Goal: Transaction & Acquisition: Obtain resource

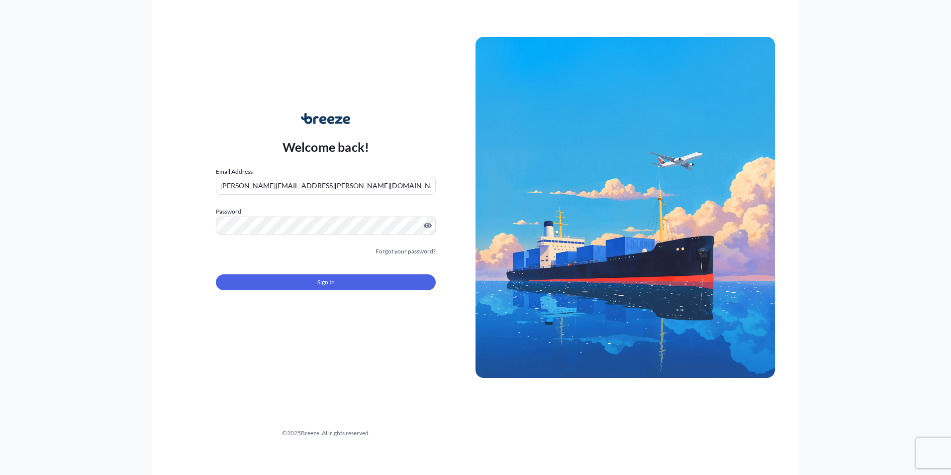
click at [329, 183] on input "[PERSON_NAME][EMAIL_ADDRESS][PERSON_NAME][DOMAIN_NAME]" at bounding box center [326, 186] width 220 height 18
type input "[PERSON_NAME][EMAIL_ADDRESS][PERSON_NAME][DOMAIN_NAME]"
click at [324, 282] on span "Sign In" at bounding box center [325, 282] width 17 height 10
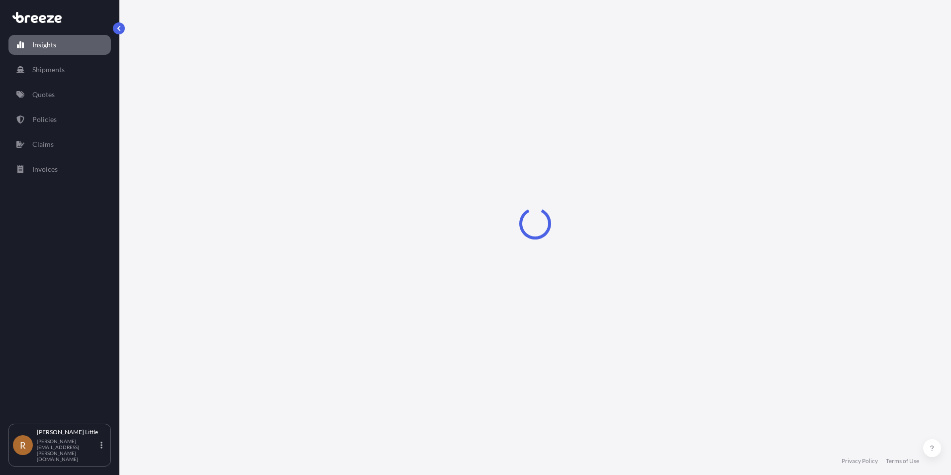
select select "2025"
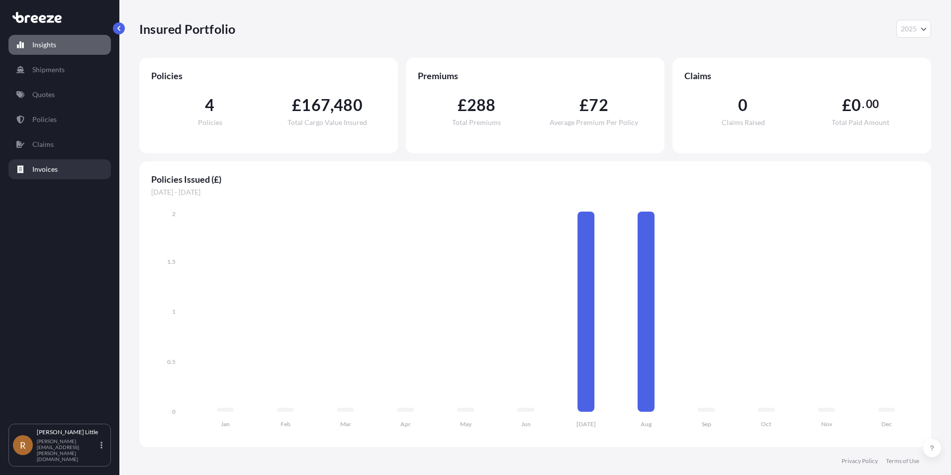
click at [51, 168] on p "Invoices" at bounding box center [44, 169] width 25 height 10
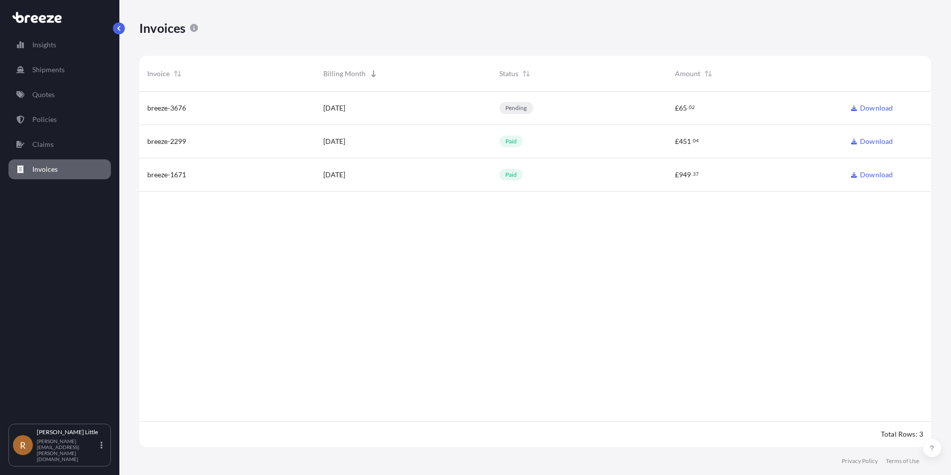
scroll to position [358, 785]
click at [44, 115] on p "Policies" at bounding box center [44, 119] width 24 height 10
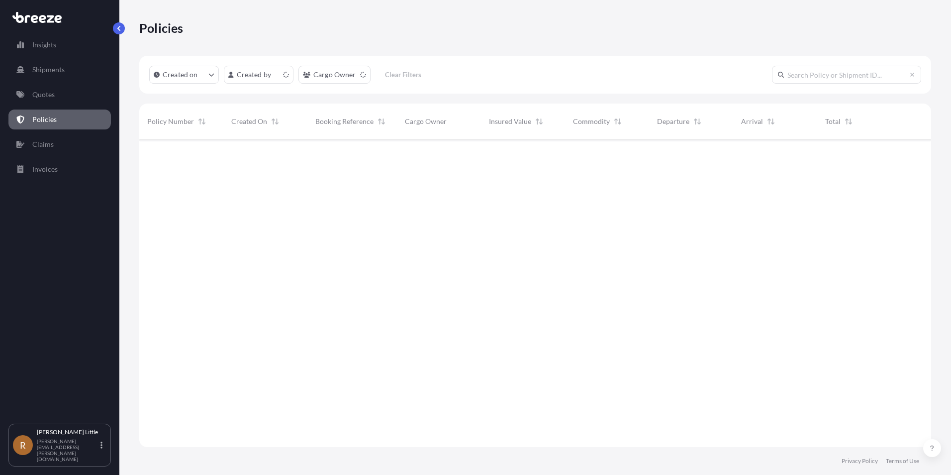
scroll to position [305, 785]
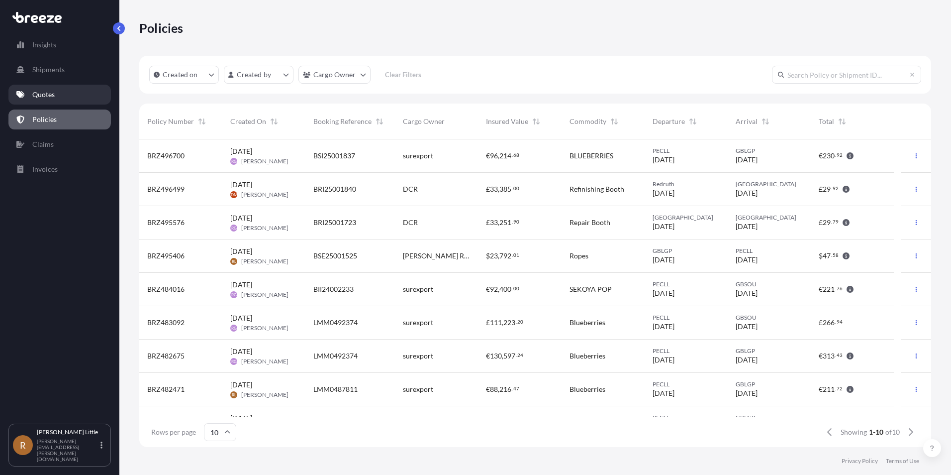
click at [42, 91] on p "Quotes" at bounding box center [43, 95] width 22 height 10
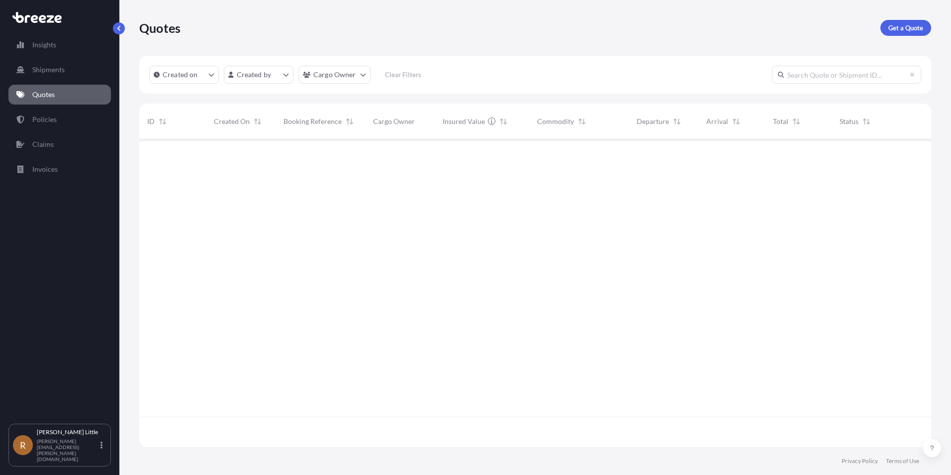
scroll to position [305, 785]
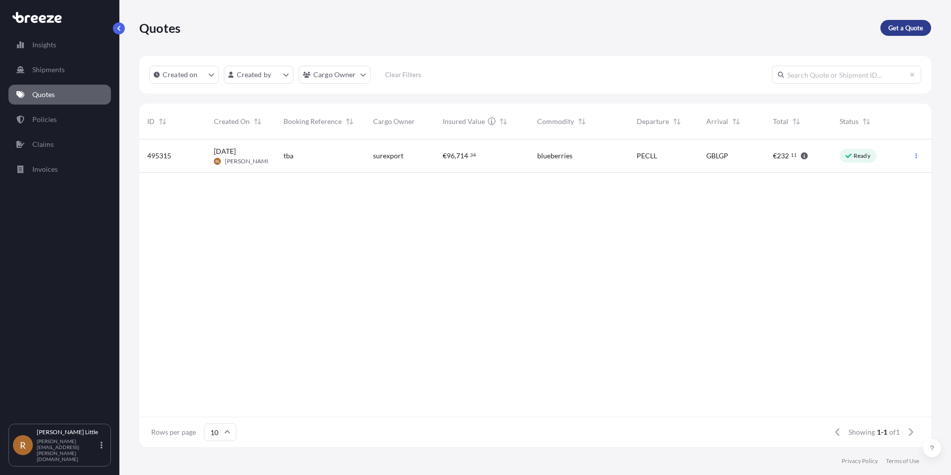
click at [898, 32] on p "Get a Quote" at bounding box center [906, 28] width 35 height 10
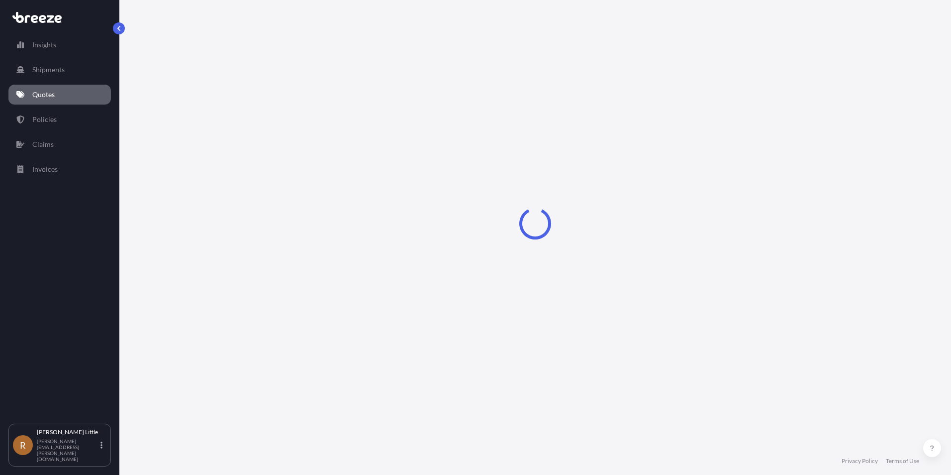
select select "Sea"
select select "1"
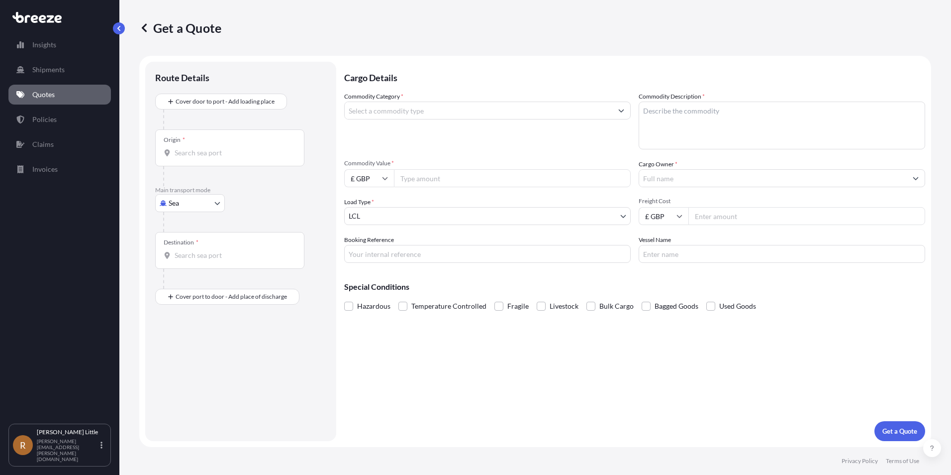
click at [183, 151] on input "Origin *" at bounding box center [233, 153] width 117 height 10
click at [233, 182] on span "PECLL - Calla o, [GEOGRAPHIC_DATA]" at bounding box center [248, 186] width 118 height 10
type input "PECLL - [GEOGRAPHIC_DATA], [GEOGRAPHIC_DATA]"
click at [211, 250] on div "Destination *" at bounding box center [229, 254] width 149 height 37
click at [211, 254] on input "Destination *" at bounding box center [233, 259] width 117 height 10
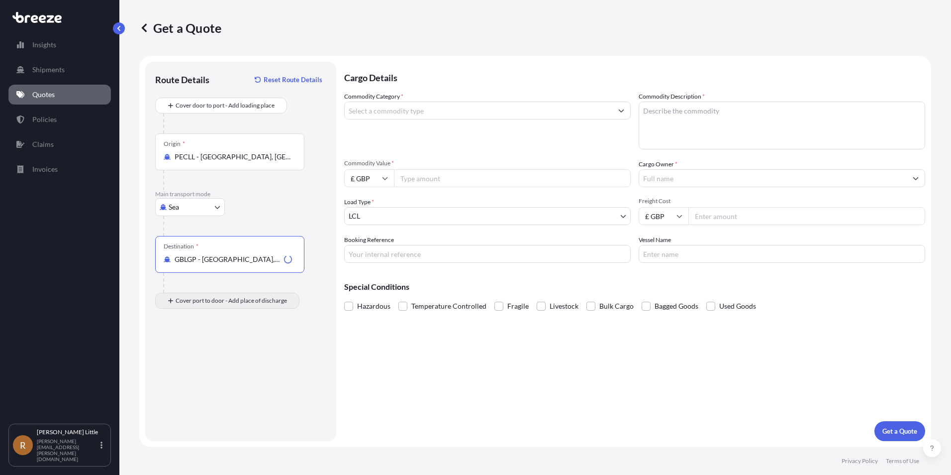
type input "GBLGP - [GEOGRAPHIC_DATA], [GEOGRAPHIC_DATA]"
click at [203, 349] on div "Place of Discharge" at bounding box center [229, 348] width 149 height 37
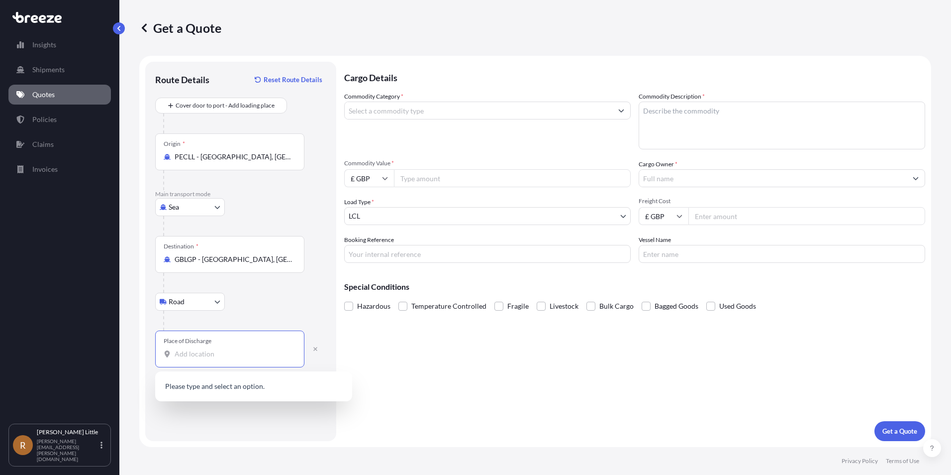
click at [227, 355] on input "Place of Discharge" at bounding box center [233, 354] width 117 height 10
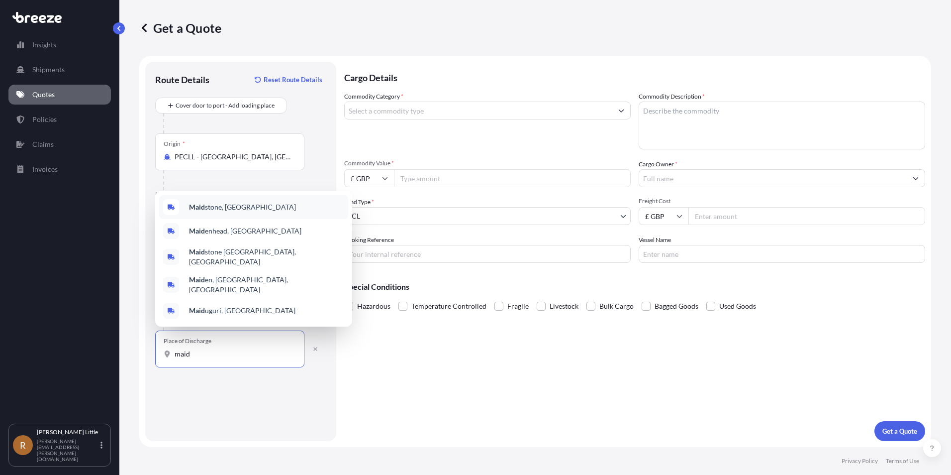
click at [224, 212] on span "Maid stone, [GEOGRAPHIC_DATA]" at bounding box center [242, 207] width 107 height 10
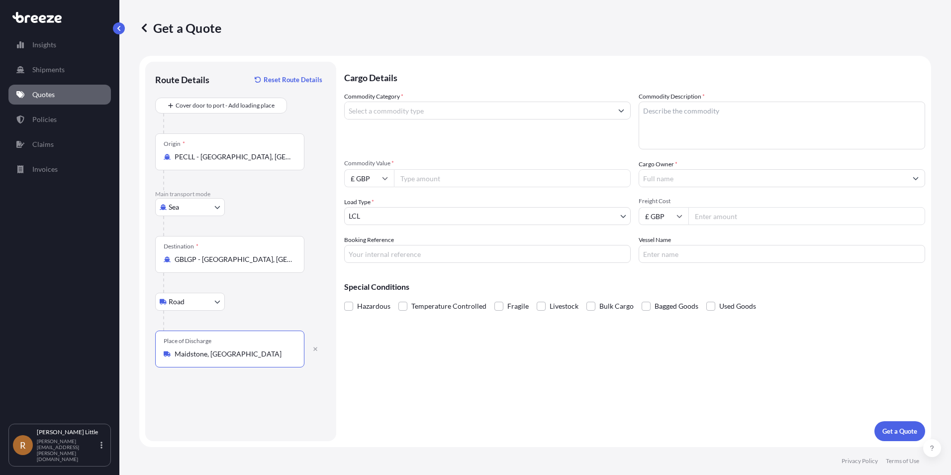
type input "Maidstone, [GEOGRAPHIC_DATA]"
click at [469, 109] on input "Commodity Category *" at bounding box center [479, 110] width 268 height 18
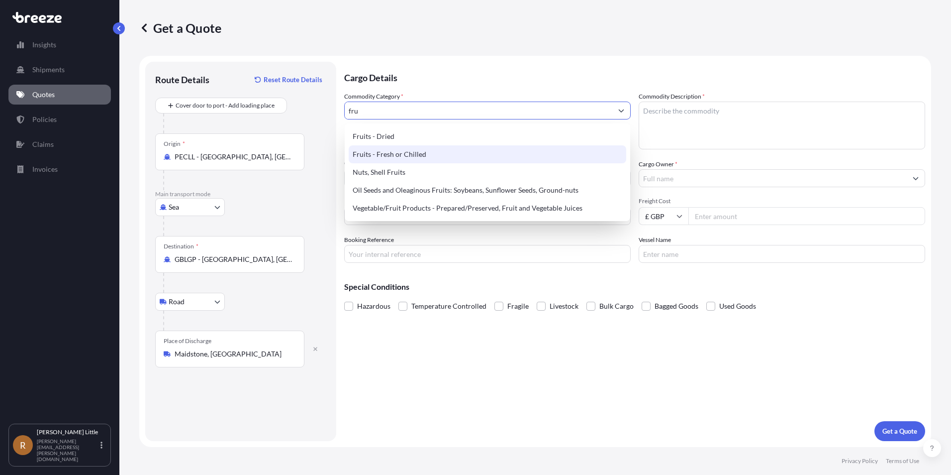
click at [432, 155] on div "Fruits - Fresh or Chilled" at bounding box center [488, 154] width 278 height 18
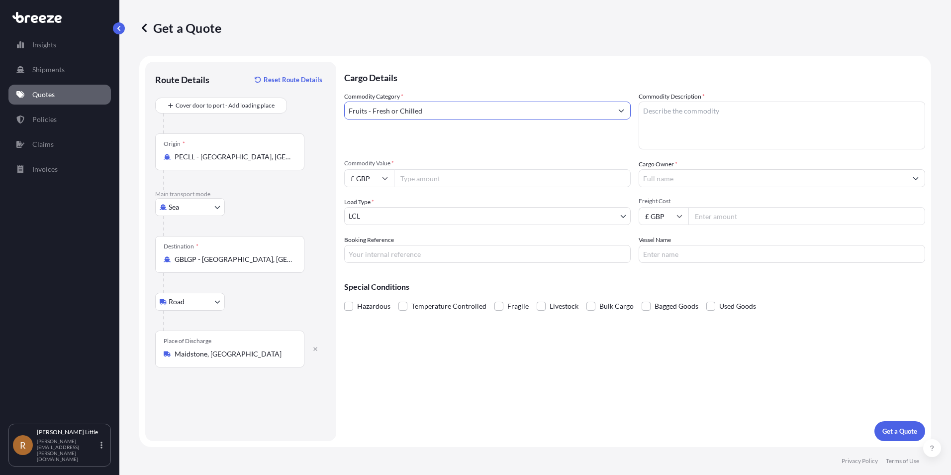
type input "Fruits - Fresh or Chilled"
click at [688, 117] on textarea "Commodity Description *" at bounding box center [782, 125] width 287 height 48
click at [681, 115] on textarea "Commodity Description *" at bounding box center [782, 125] width 287 height 48
type textarea "Sekoya Pop Blueberries"
click at [386, 182] on input "£ GBP" at bounding box center [369, 178] width 50 height 18
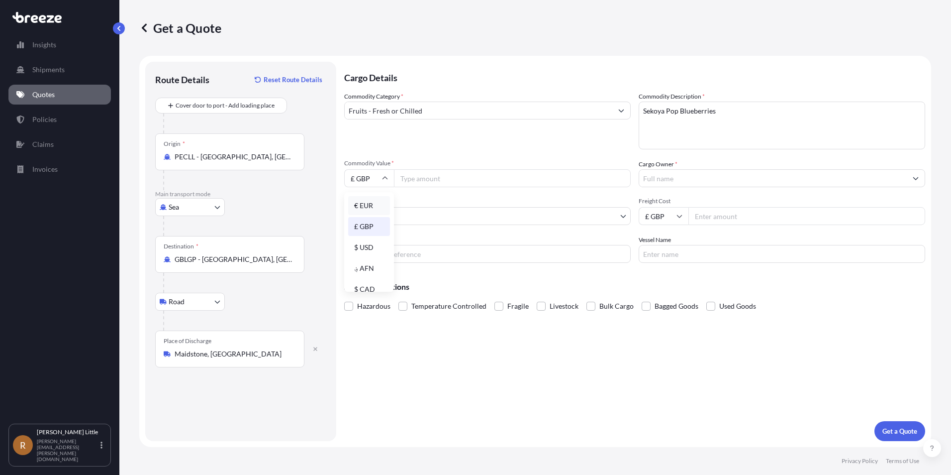
click at [368, 204] on div "€ EUR" at bounding box center [369, 205] width 42 height 19
type input "€ EUR"
click at [421, 180] on input "Commodity Value *" at bounding box center [512, 178] width 237 height 18
type input "83430.00"
click at [533, 216] on body "Insights Shipments Quotes Policies Claims Invoices R [PERSON_NAME] [PERSON_NAME…" at bounding box center [475, 237] width 951 height 475
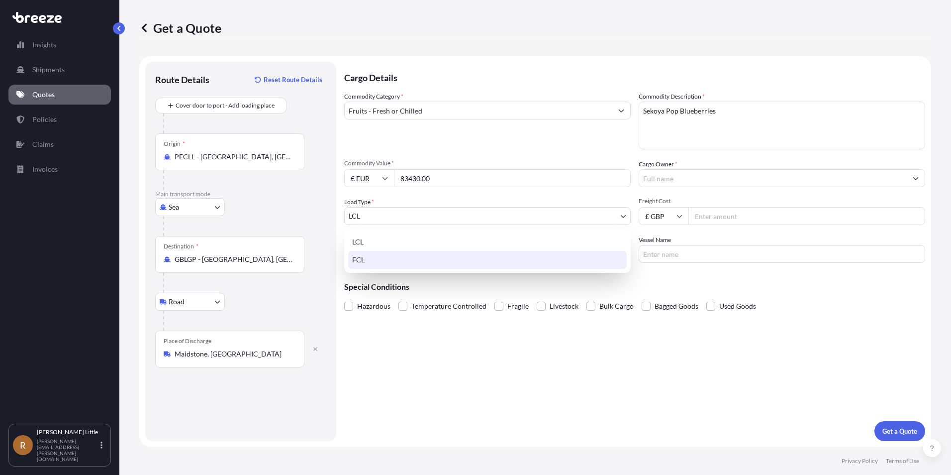
click at [383, 261] on div "FCL" at bounding box center [487, 260] width 279 height 18
select select "2"
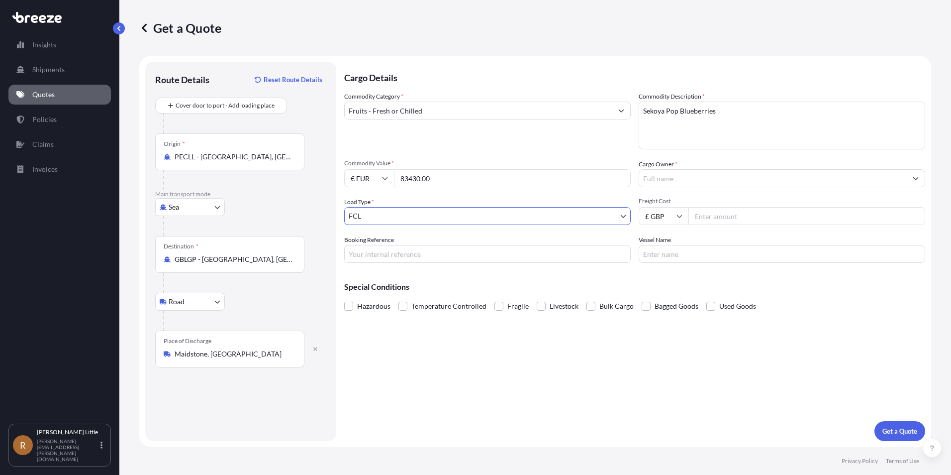
click at [693, 177] on input "Cargo Owner *" at bounding box center [773, 178] width 268 height 18
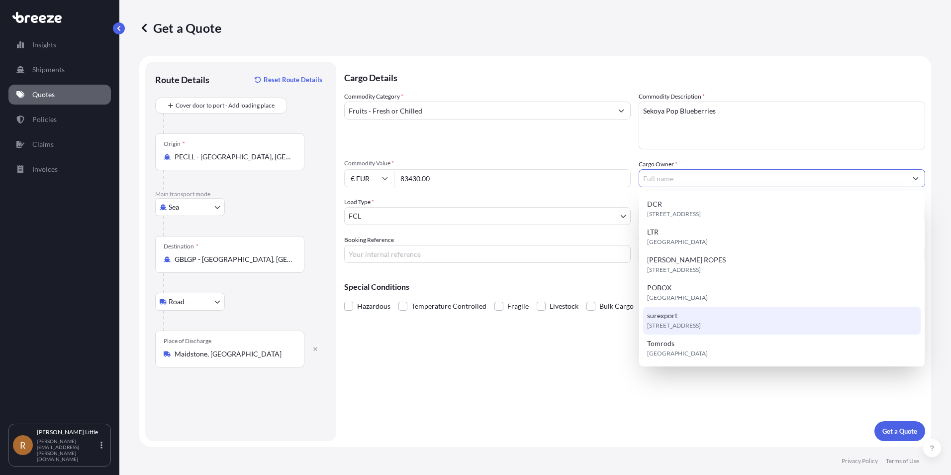
click at [699, 326] on span "[STREET_ADDRESS]" at bounding box center [674, 325] width 54 height 10
type input "surexport"
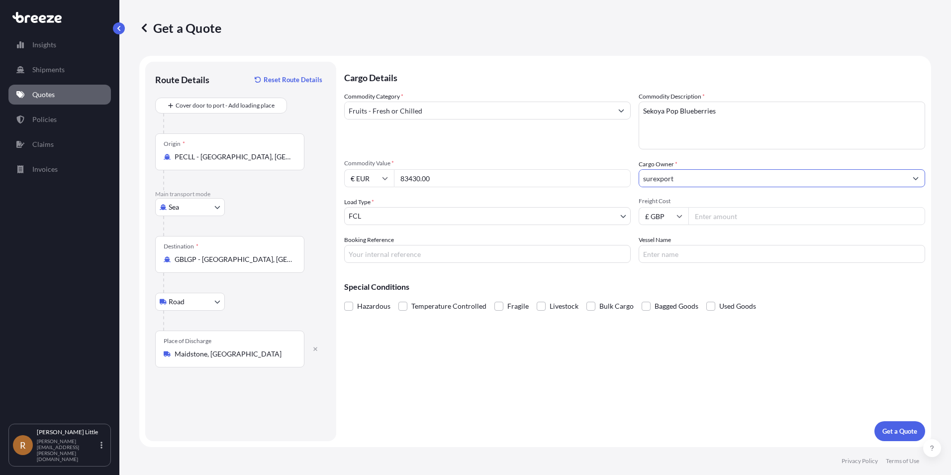
click at [682, 216] on icon at bounding box center [680, 216] width 6 height 6
click at [663, 281] on div "$ USD" at bounding box center [664, 285] width 42 height 19
type input "$ USD"
click at [732, 216] on input "Freight Cost" at bounding box center [807, 216] width 237 height 18
type input "5000"
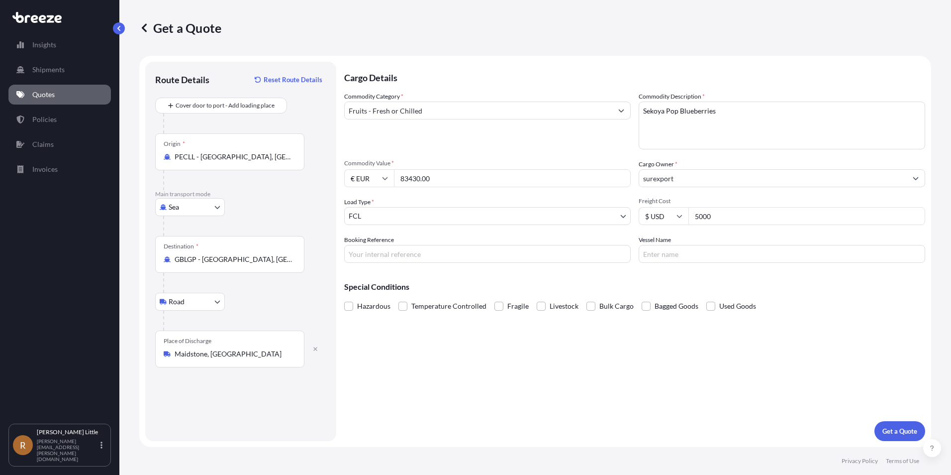
click at [495, 255] on input "Booking Reference" at bounding box center [487, 254] width 287 height 18
type input "b"
type input "BSI25001886"
click at [691, 254] on input "Vessel Name" at bounding box center [782, 254] width 287 height 18
type input "c"
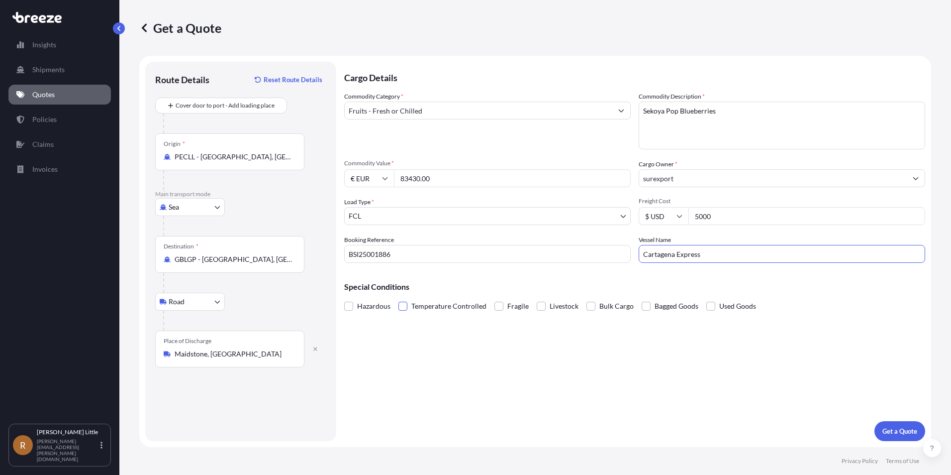
type input "Cartagena Express"
click at [399, 307] on span at bounding box center [402, 305] width 9 height 9
click at [398, 298] on input "Temperature Controlled" at bounding box center [398, 298] width 0 height 0
click at [907, 431] on p "Get a Quote" at bounding box center [900, 431] width 35 height 10
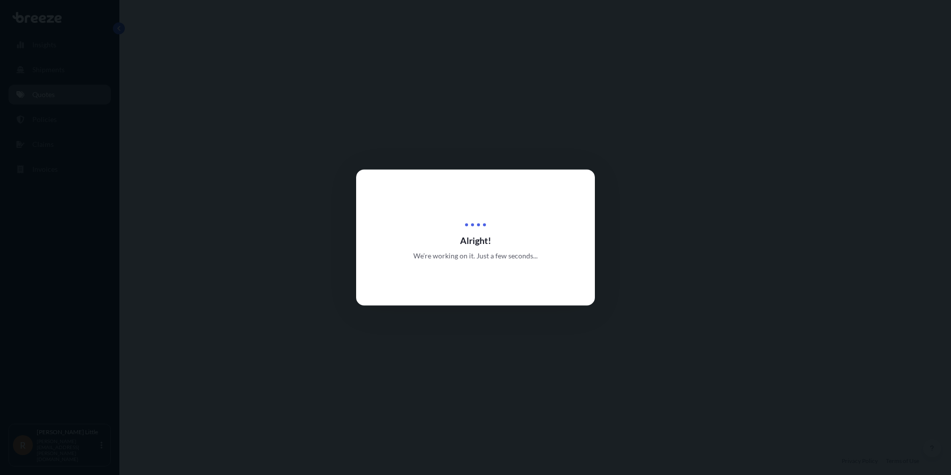
select select "Sea"
select select "Road"
select select "2"
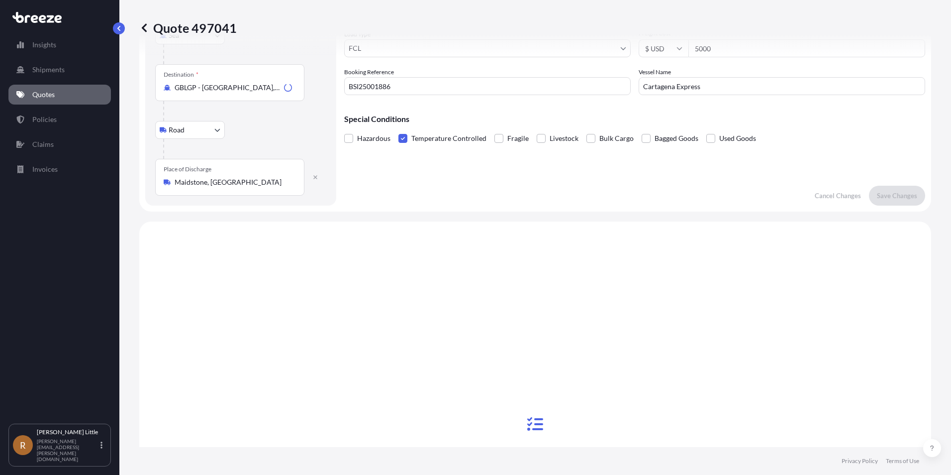
scroll to position [339, 0]
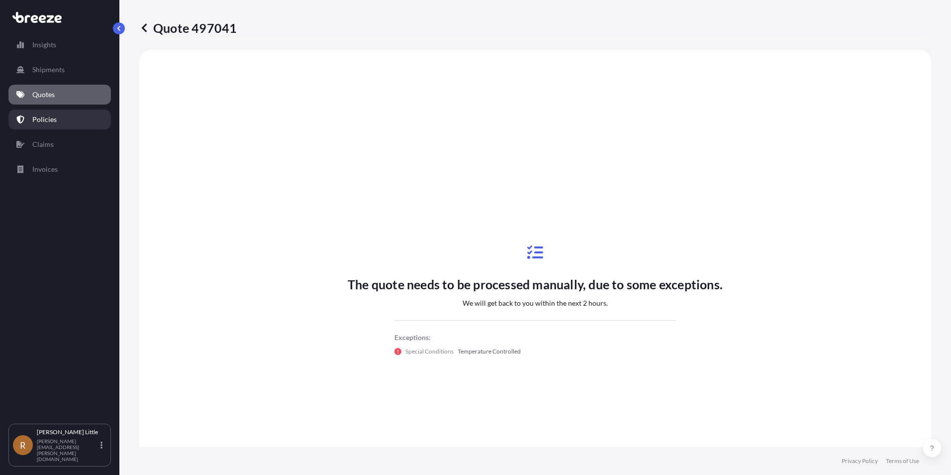
click at [40, 118] on p "Policies" at bounding box center [44, 119] width 24 height 10
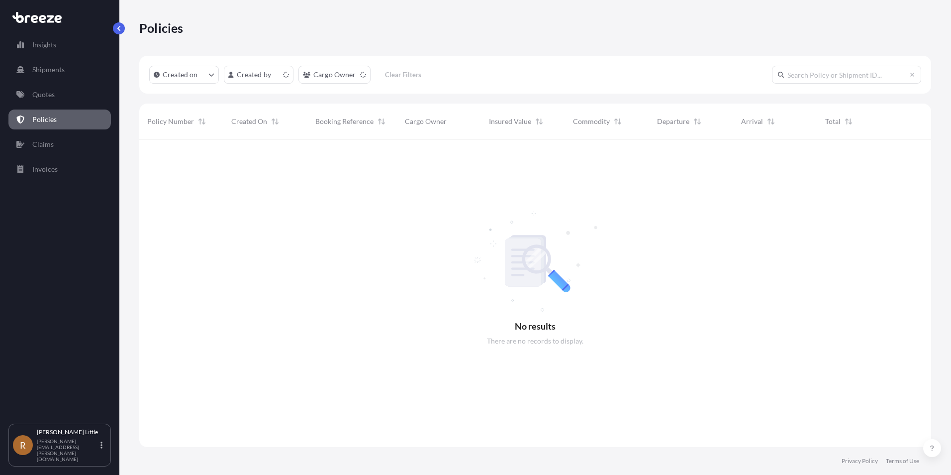
scroll to position [305, 785]
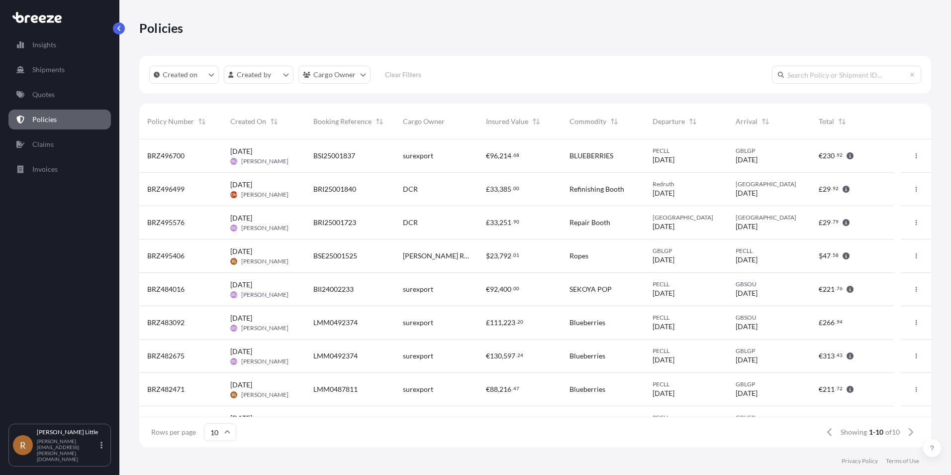
click at [252, 159] on span "[PERSON_NAME]" at bounding box center [264, 161] width 47 height 8
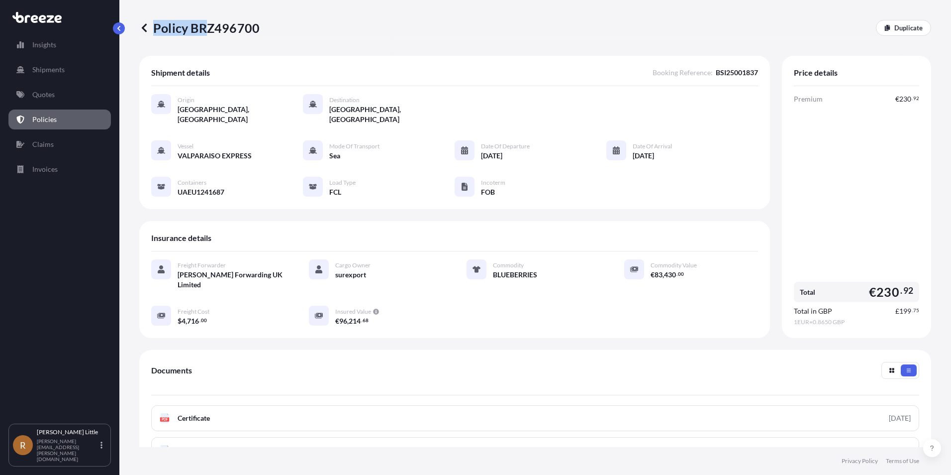
drag, startPoint x: 285, startPoint y: 30, endPoint x: 208, endPoint y: 31, distance: 76.6
click at [208, 31] on div "Policy BRZ496700 Duplicate" at bounding box center [535, 28] width 792 height 16
drag, startPoint x: 208, startPoint y: 31, endPoint x: 203, endPoint y: 42, distance: 12.2
click at [211, 46] on div "Policy BRZ496700 Duplicate" at bounding box center [535, 28] width 792 height 56
drag, startPoint x: 193, startPoint y: 27, endPoint x: 256, endPoint y: 27, distance: 63.2
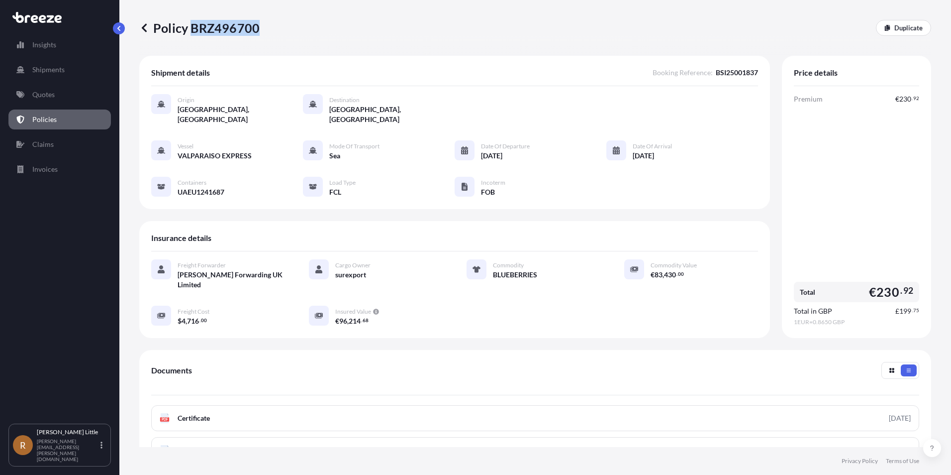
click at [256, 27] on p "Policy BRZ496700" at bounding box center [199, 28] width 120 height 16
copy p "BRZ496700"
